Goal: Task Accomplishment & Management: Use online tool/utility

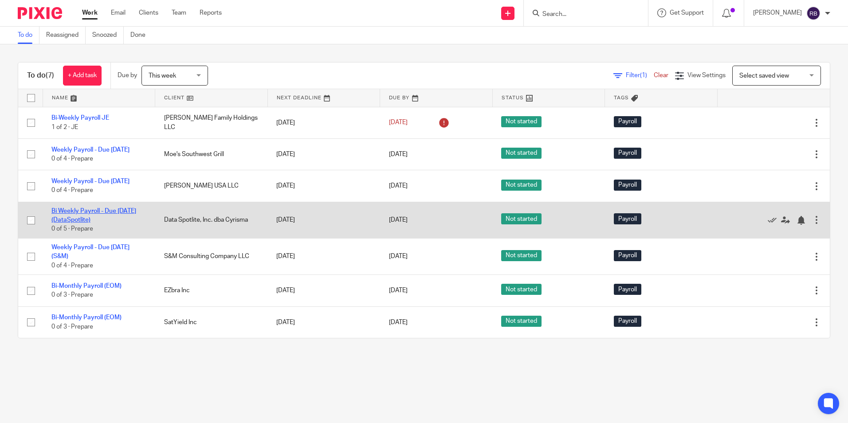
click at [92, 222] on link "Bi Weekly Payroll - Due [DATE] (DataSpotlite)" at bounding box center [93, 215] width 85 height 15
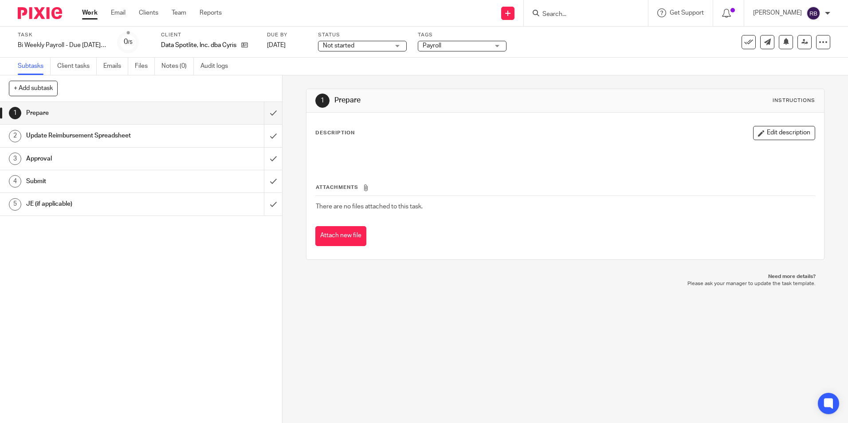
click at [81, 8] on div "Work Email Clients Team Reports Work Email Clients Team Reports Settings" at bounding box center [154, 13] width 162 height 26
click at [94, 17] on link "Work" at bounding box center [90, 12] width 16 height 9
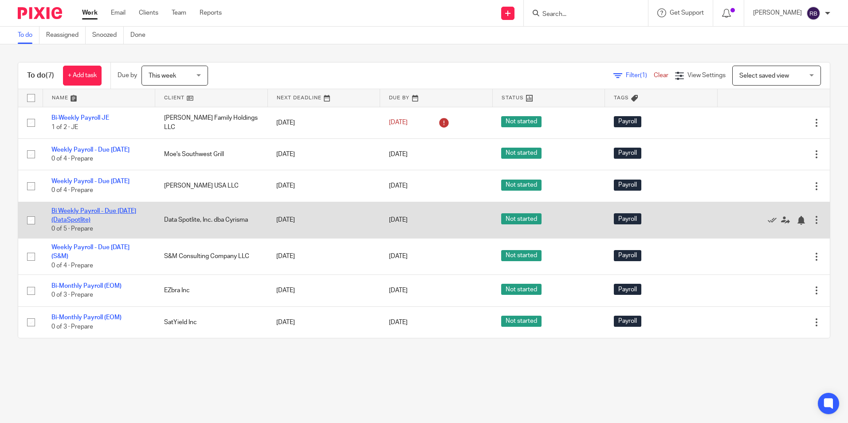
click at [81, 223] on link "Bi Weekly Payroll - Due [DATE] (DataSpotlite)" at bounding box center [93, 215] width 85 height 15
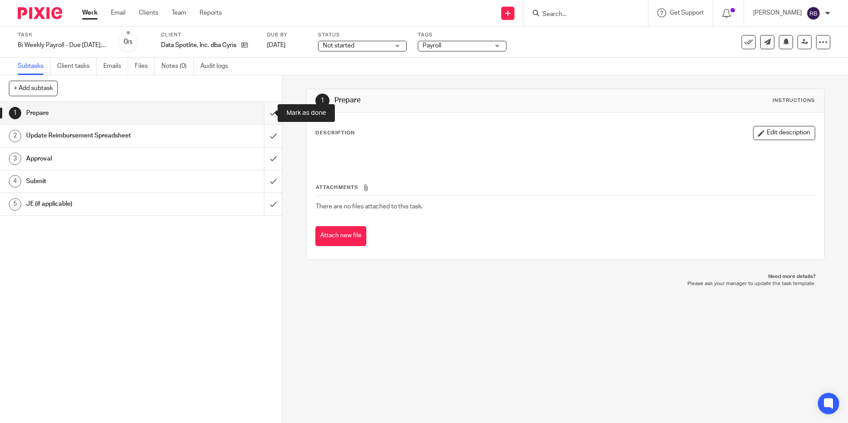
click at [262, 110] on input "submit" at bounding box center [141, 113] width 282 height 22
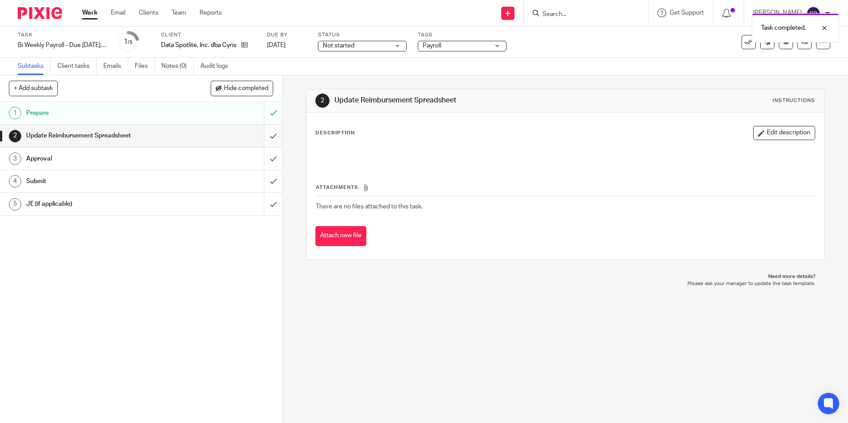
click at [266, 135] on input "submit" at bounding box center [141, 136] width 282 height 22
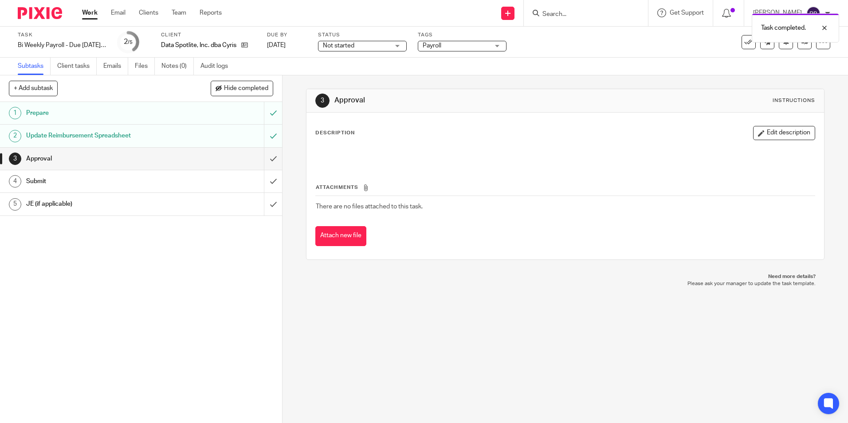
click at [94, 12] on link "Work" at bounding box center [90, 12] width 16 height 9
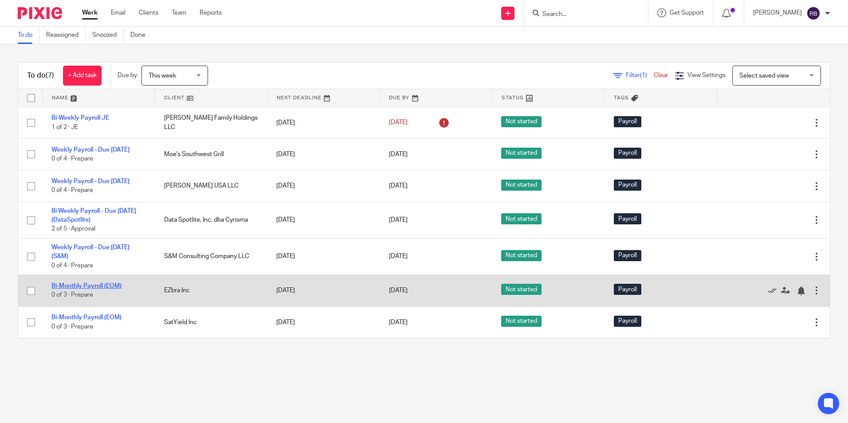
click at [95, 289] on link "Bi-Monthly Payroll (EOM)" at bounding box center [86, 286] width 70 height 6
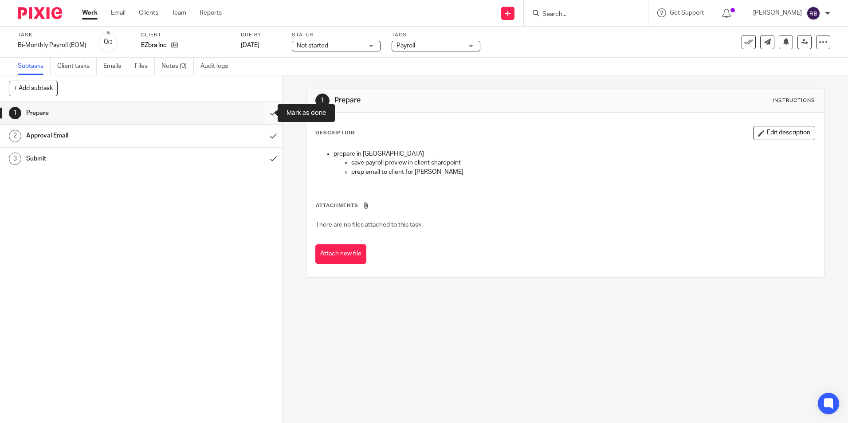
click at [269, 110] on input "submit" at bounding box center [141, 113] width 282 height 22
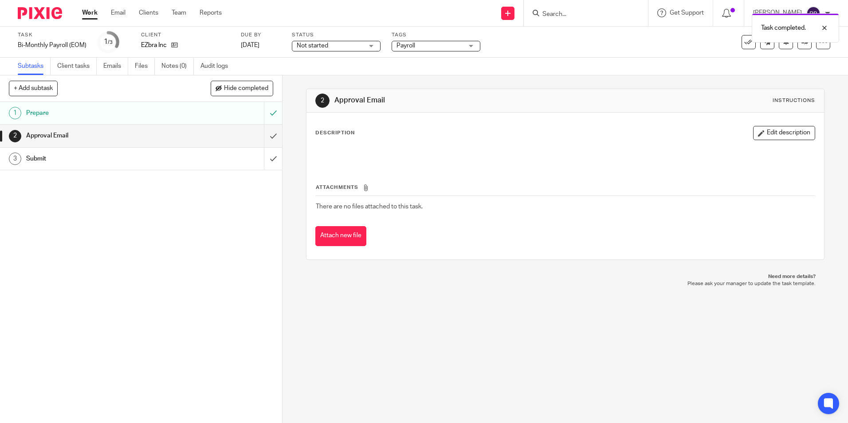
click at [86, 12] on link "Work" at bounding box center [90, 12] width 16 height 9
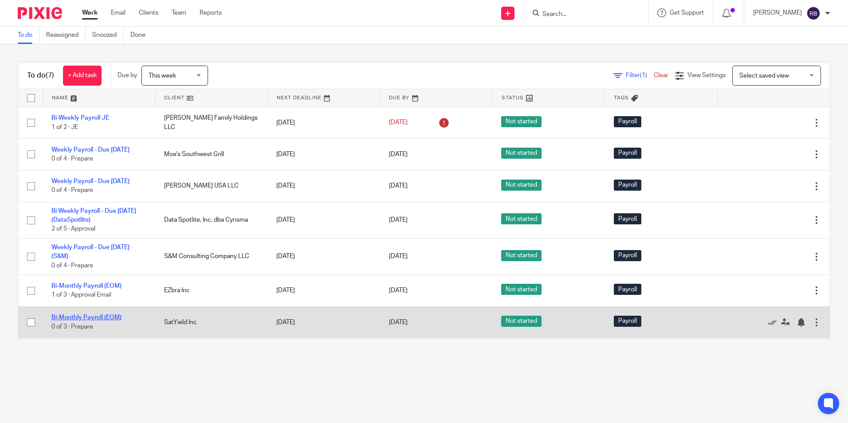
click at [86, 321] on link "Bi-Monthly Payroll (EOM)" at bounding box center [86, 317] width 70 height 6
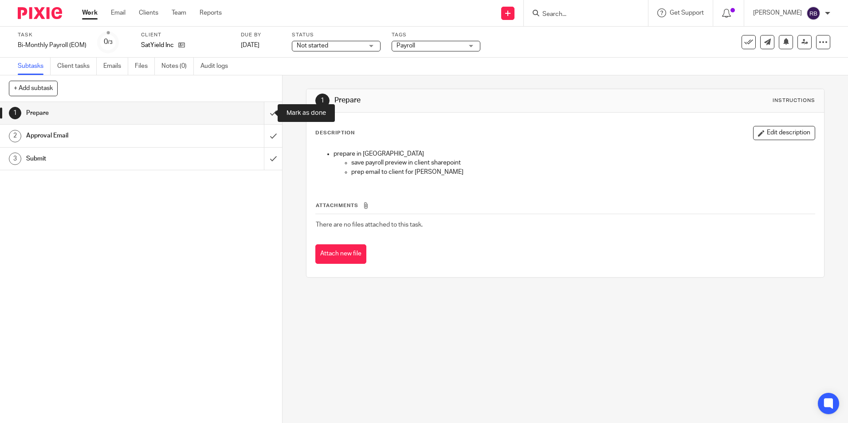
click at [266, 113] on input "submit" at bounding box center [141, 113] width 282 height 22
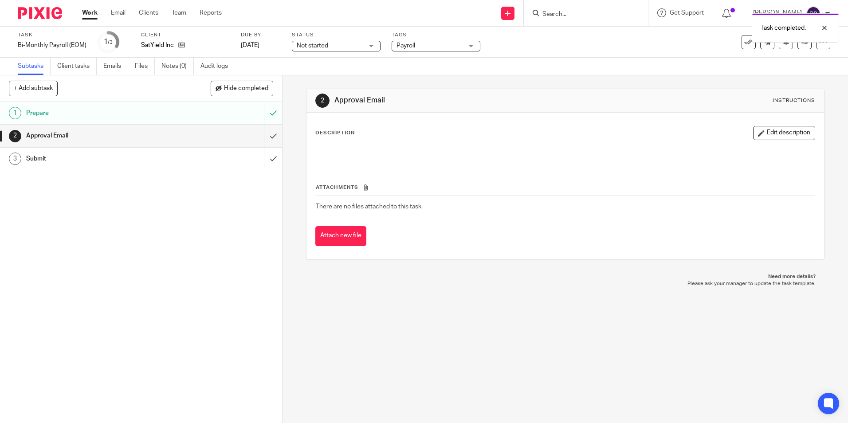
click at [86, 11] on link "Work" at bounding box center [90, 12] width 16 height 9
